Goal: Book appointment/travel/reservation

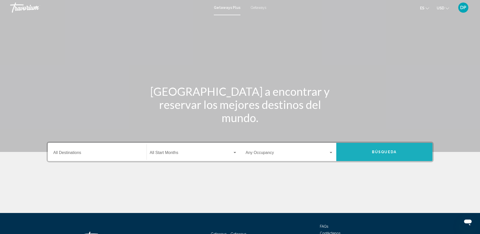
click at [373, 154] on button "Búsqueda" at bounding box center [384, 152] width 96 height 18
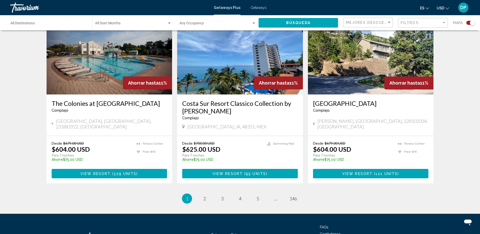
scroll to position [745, 0]
click at [208, 194] on link "page 2" at bounding box center [204, 198] width 9 height 9
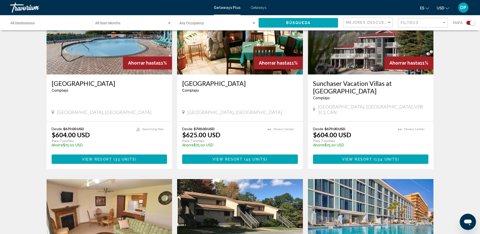
scroll to position [152, 0]
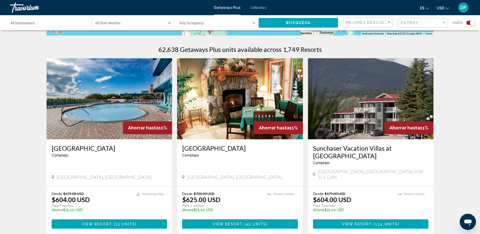
click at [246, 222] on span "45 units" at bounding box center [256, 224] width 20 height 4
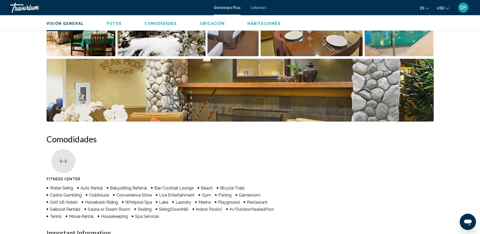
scroll to position [202, 0]
